Goal: Browse casually: Explore the website without a specific task or goal

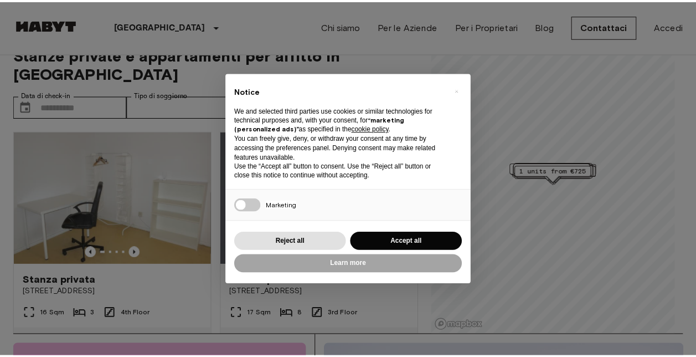
scroll to position [22, 0]
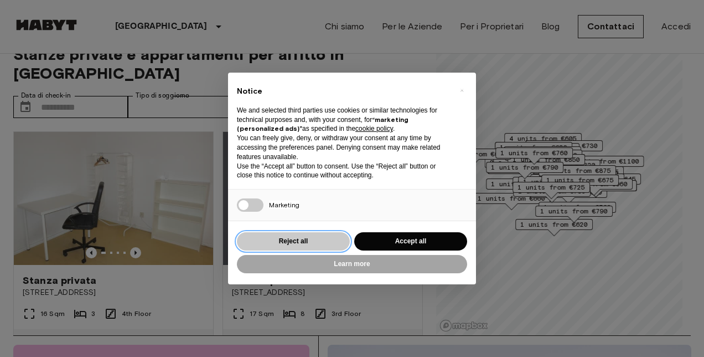
click at [295, 242] on button "Reject all" at bounding box center [293, 241] width 113 height 18
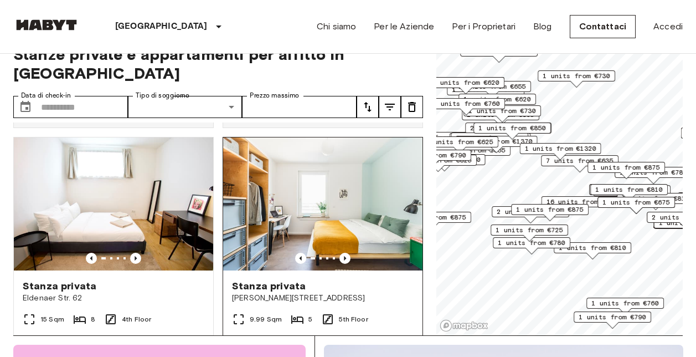
scroll to position [221, 0]
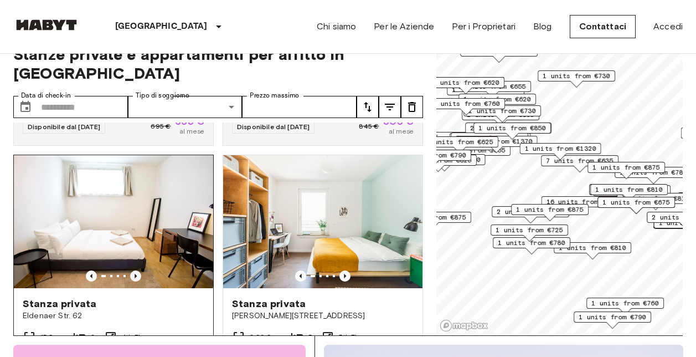
click at [130, 270] on icon "Previous image" at bounding box center [135, 275] width 11 height 11
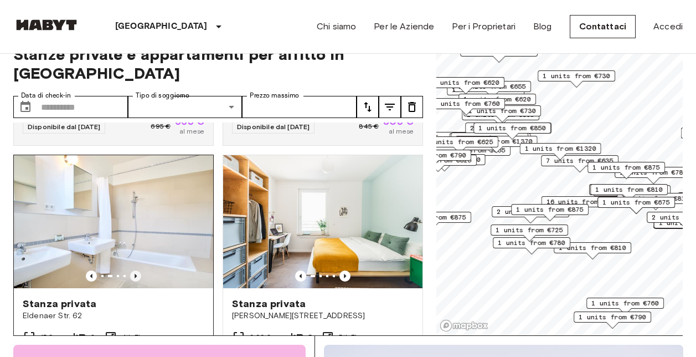
click at [130, 270] on icon "Previous image" at bounding box center [135, 275] width 11 height 11
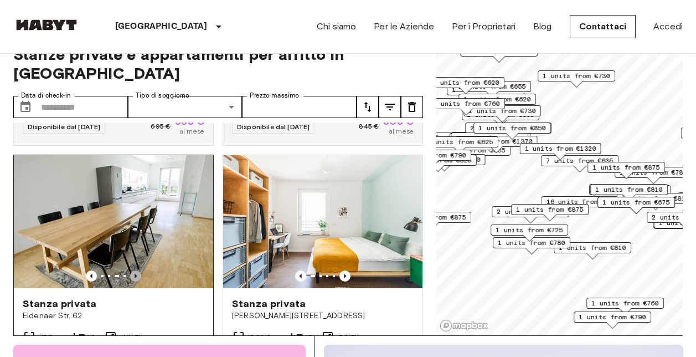
click at [130, 270] on icon "Previous image" at bounding box center [135, 275] width 11 height 11
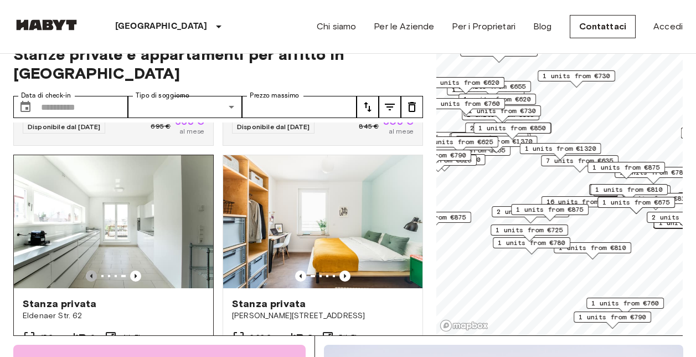
click at [87, 270] on icon "Previous image" at bounding box center [91, 275] width 11 height 11
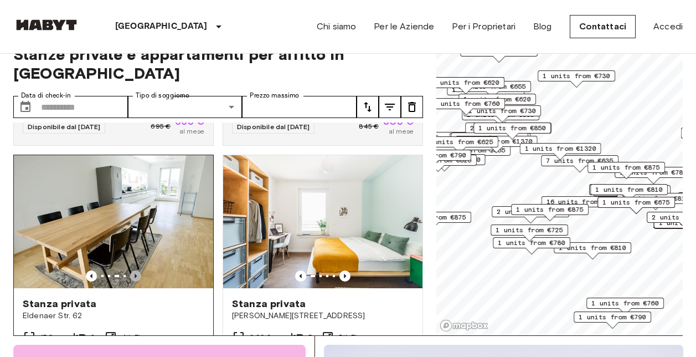
click at [135, 274] on icon "Previous image" at bounding box center [136, 276] width 2 height 4
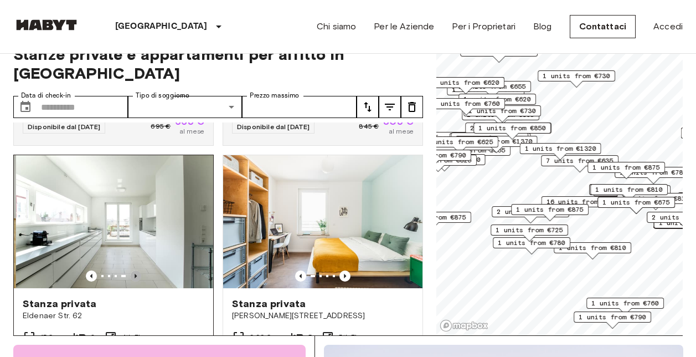
click at [135, 274] on icon "Previous image" at bounding box center [136, 276] width 2 height 4
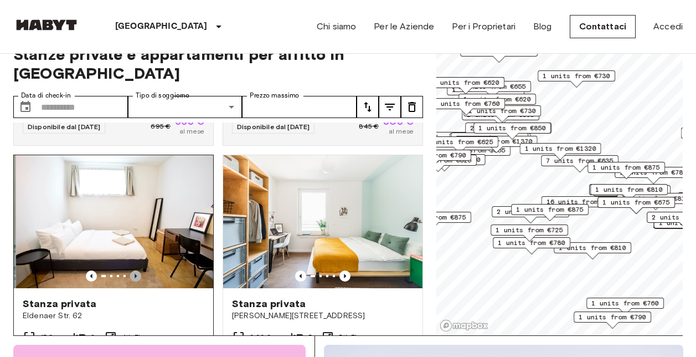
click at [135, 274] on icon "Previous image" at bounding box center [136, 276] width 2 height 4
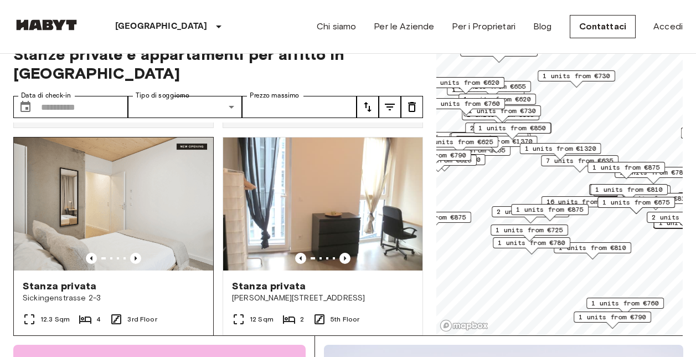
scroll to position [1274, 0]
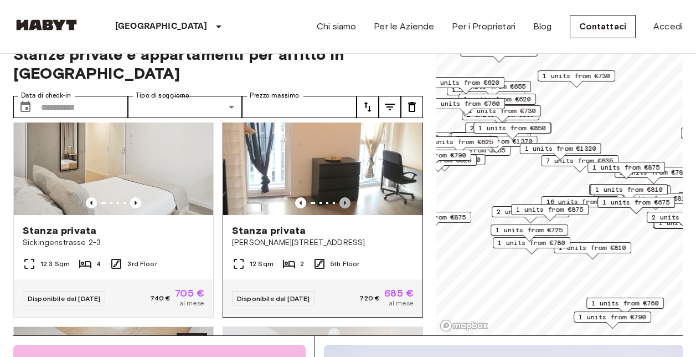
click at [341, 208] on icon "Previous image" at bounding box center [344, 202] width 11 height 11
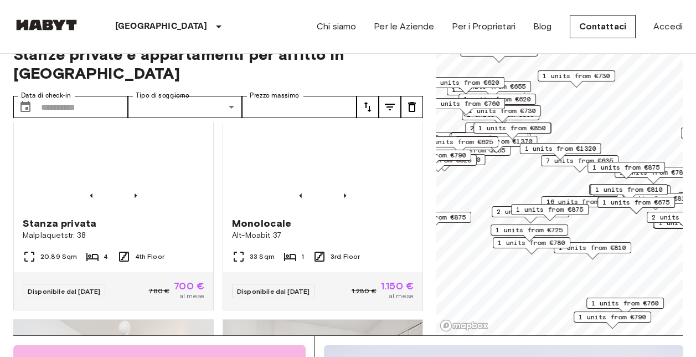
scroll to position [1772, 0]
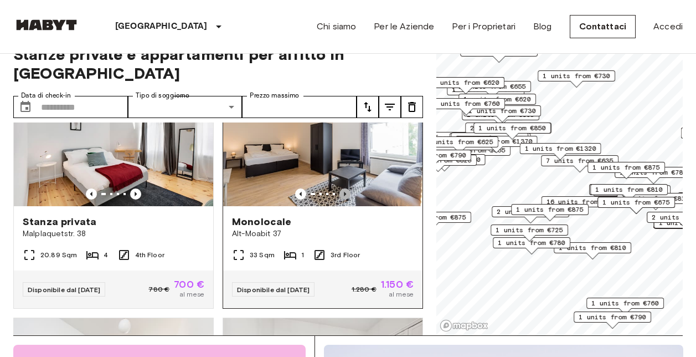
click at [339, 199] on icon "Previous image" at bounding box center [344, 193] width 11 height 11
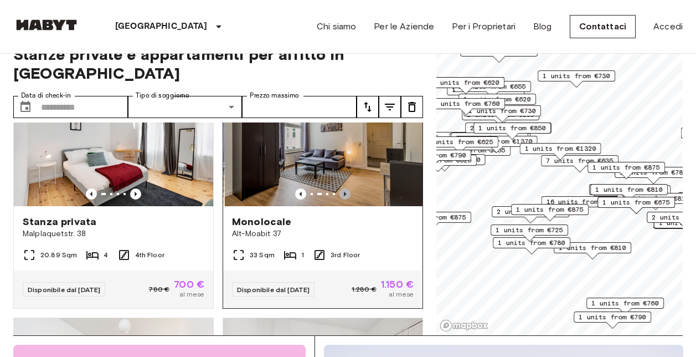
click at [339, 199] on icon "Previous image" at bounding box center [344, 193] width 11 height 11
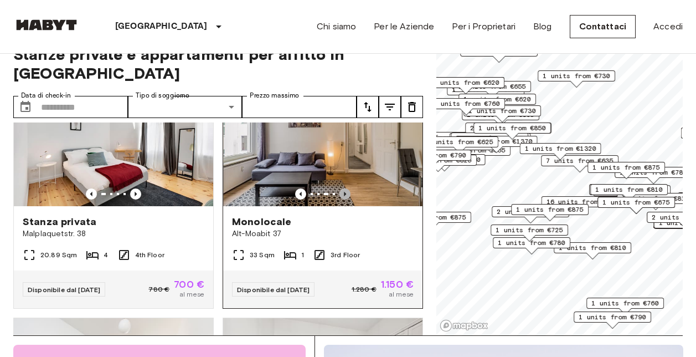
click at [339, 199] on icon "Previous image" at bounding box center [344, 193] width 11 height 11
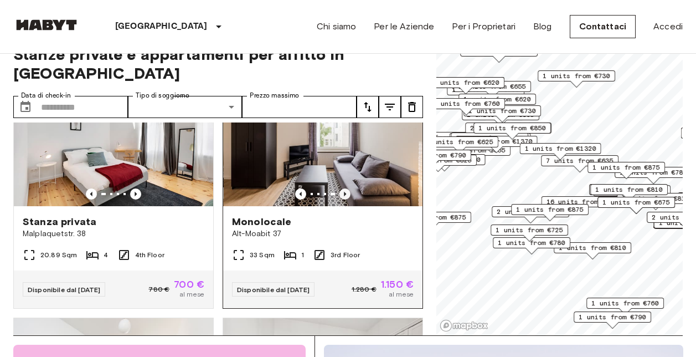
click at [339, 199] on icon "Previous image" at bounding box center [344, 193] width 11 height 11
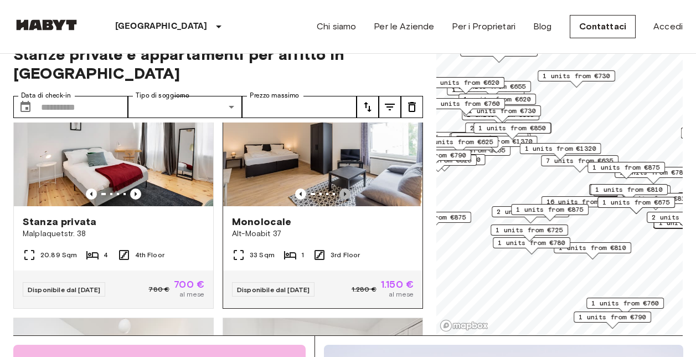
click at [339, 199] on icon "Previous image" at bounding box center [344, 193] width 11 height 11
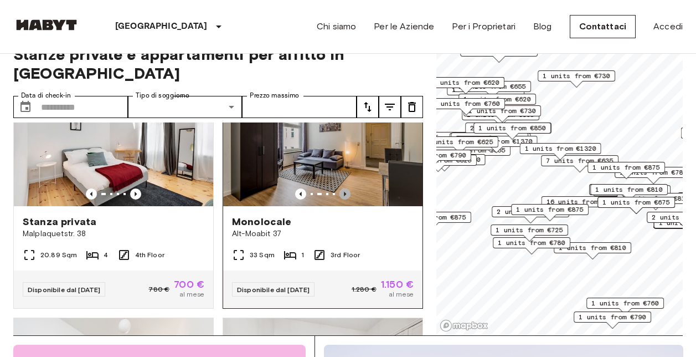
click at [339, 199] on icon "Previous image" at bounding box center [344, 193] width 11 height 11
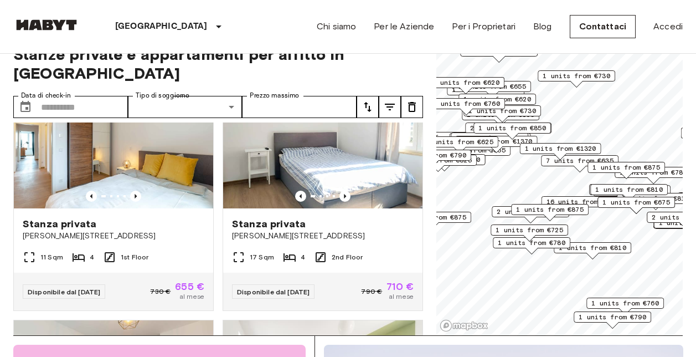
scroll to position [2523, 0]
